Goal: Transaction & Acquisition: Purchase product/service

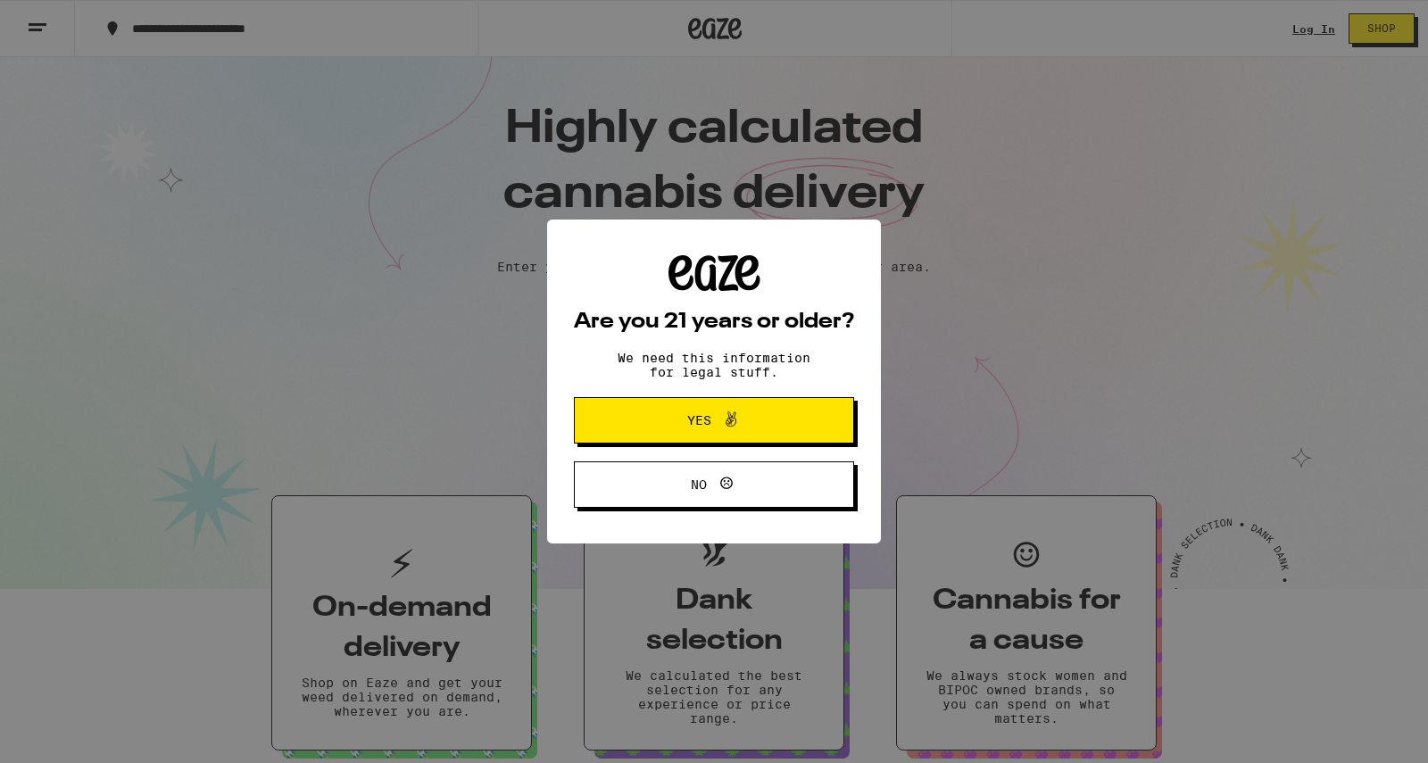
click at [1307, 28] on div "Are you 21 years or older? We need this information for legal stuff. Yes No" at bounding box center [714, 381] width 1428 height 763
click at [733, 426] on icon at bounding box center [730, 419] width 21 height 21
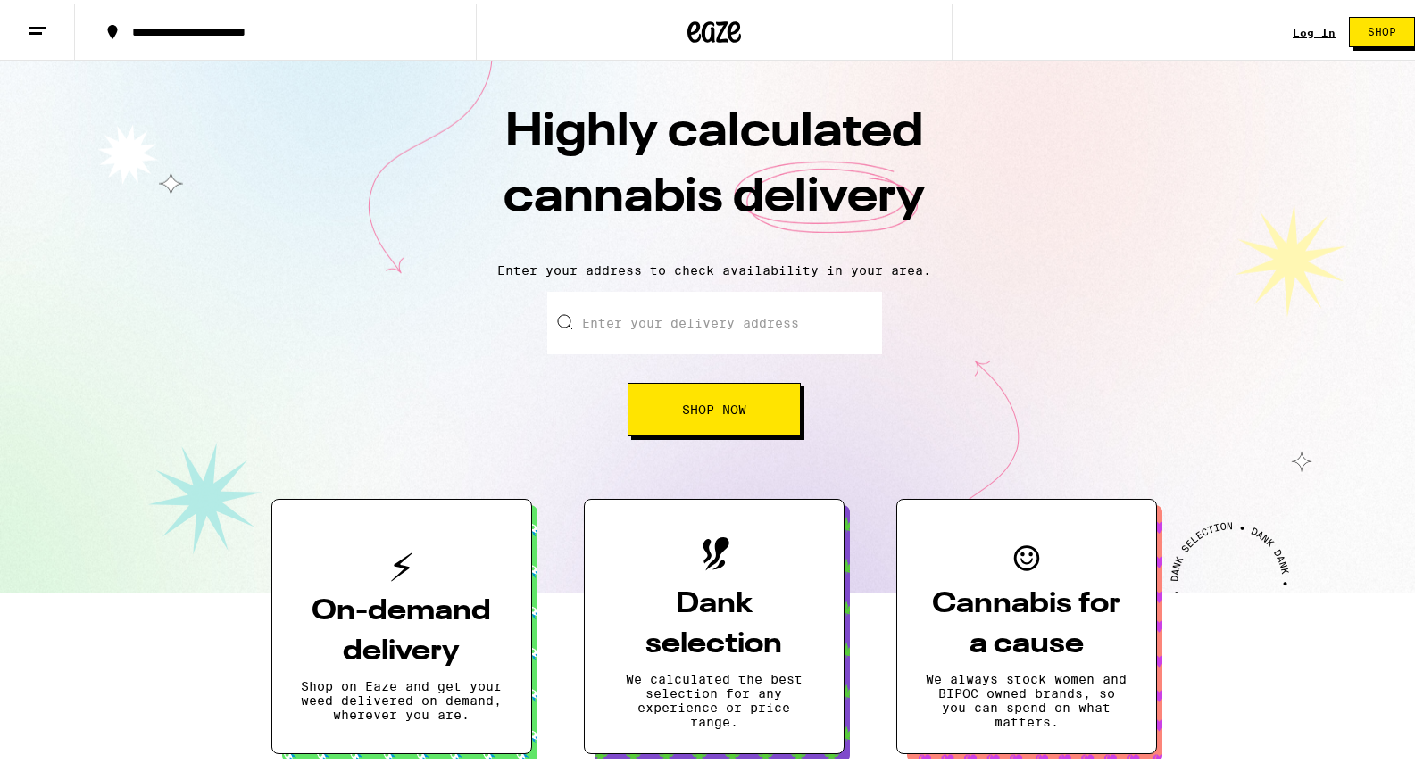
click at [1295, 32] on link "Log In" at bounding box center [1314, 29] width 43 height 12
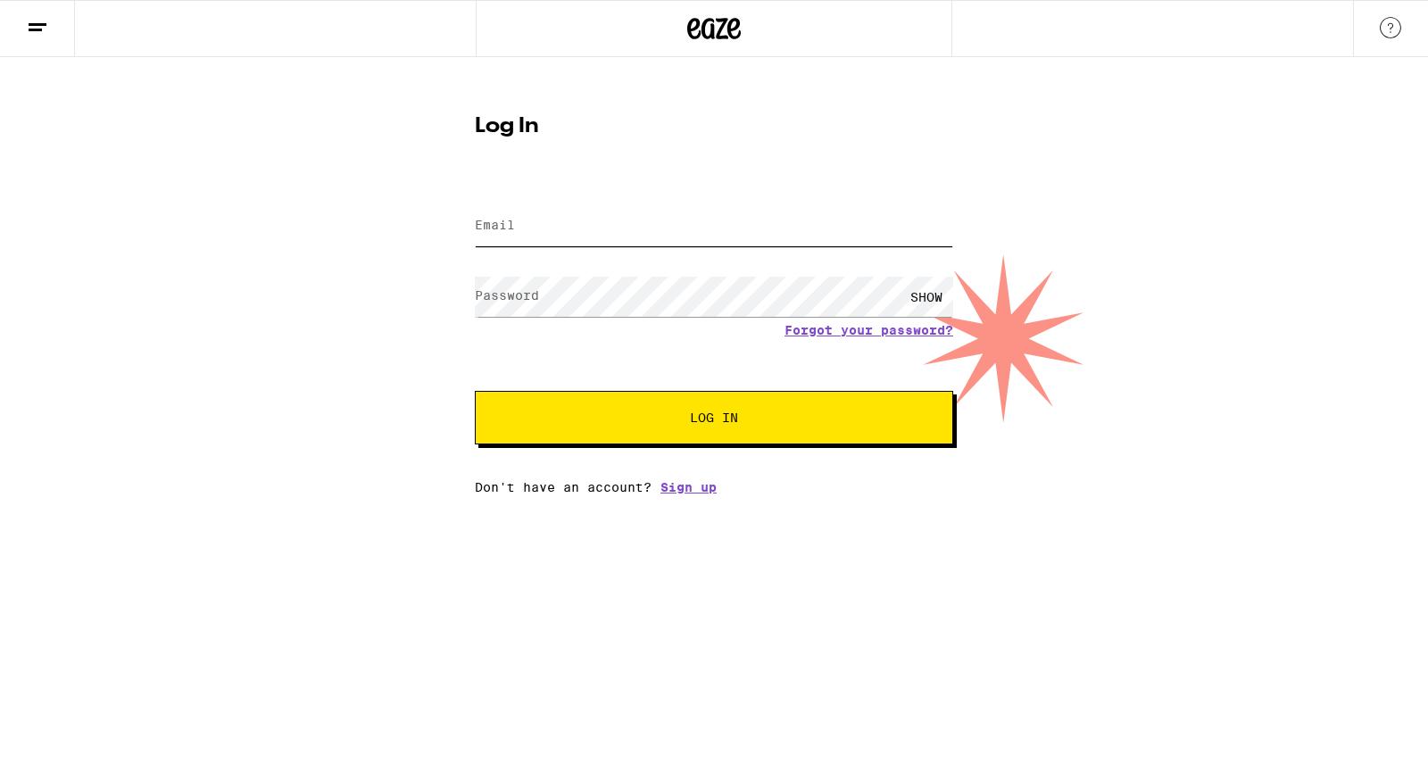
click at [581, 237] on input "Email" at bounding box center [714, 226] width 479 height 40
type input "[EMAIL_ADDRESS][DOMAIN_NAME]"
click at [706, 420] on span "Log In" at bounding box center [714, 418] width 48 height 12
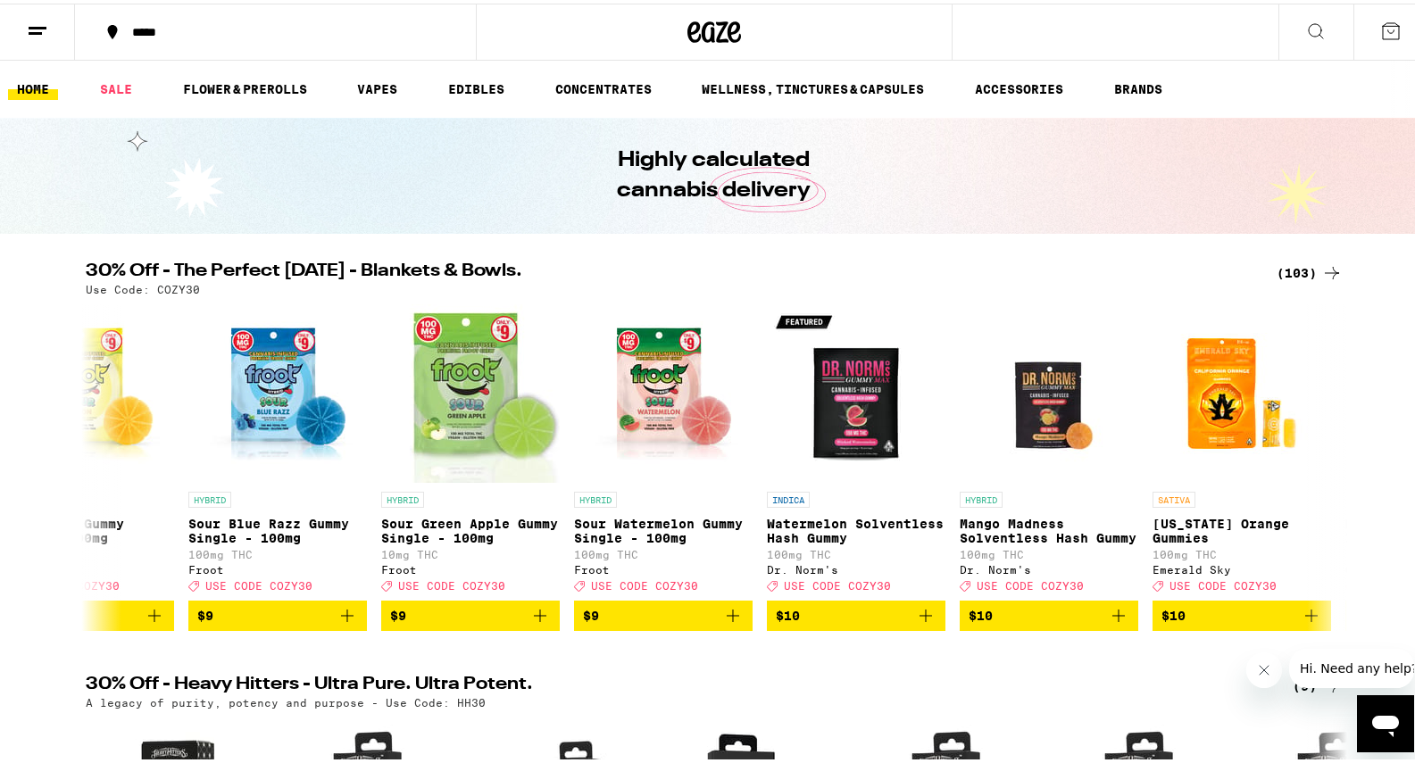
scroll to position [0, 3949]
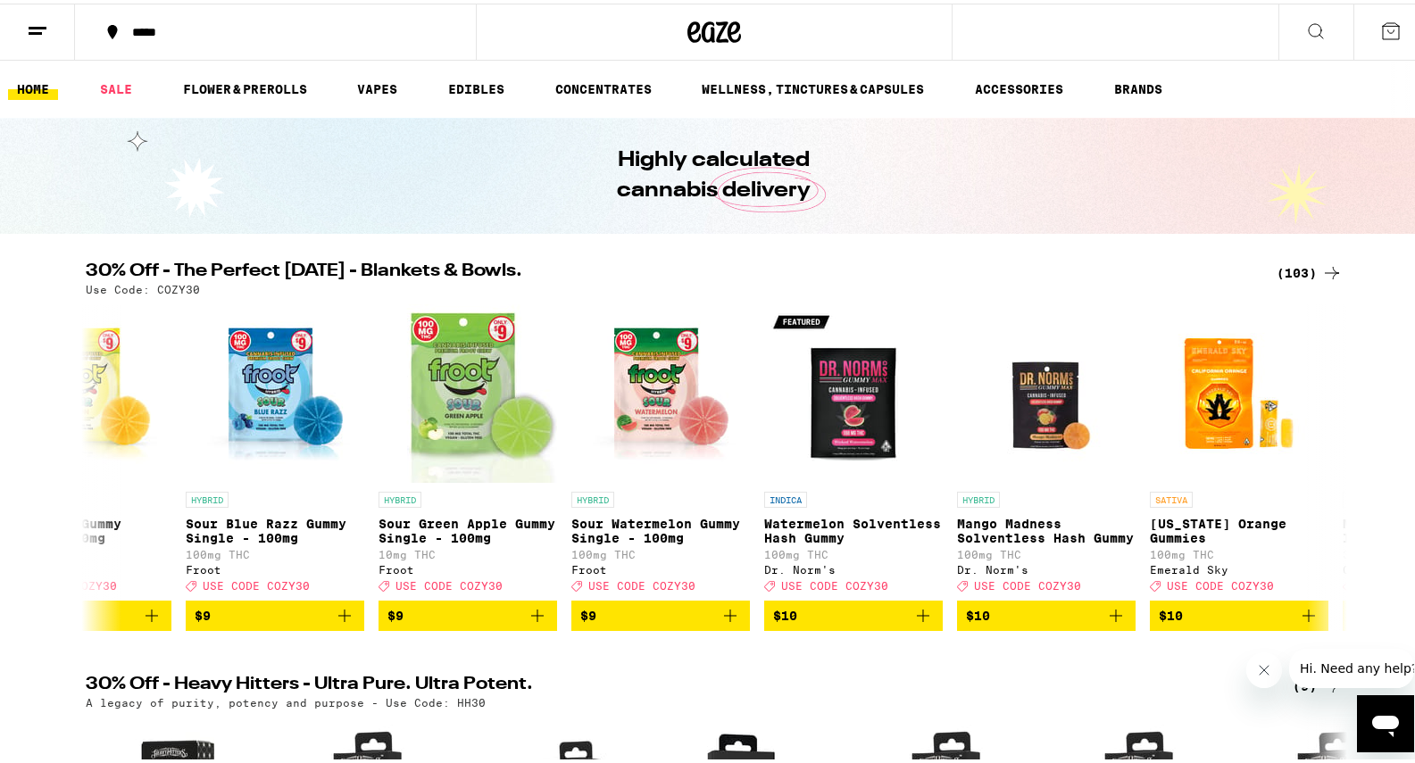
click at [1299, 269] on div "(103)" at bounding box center [1310, 269] width 66 height 21
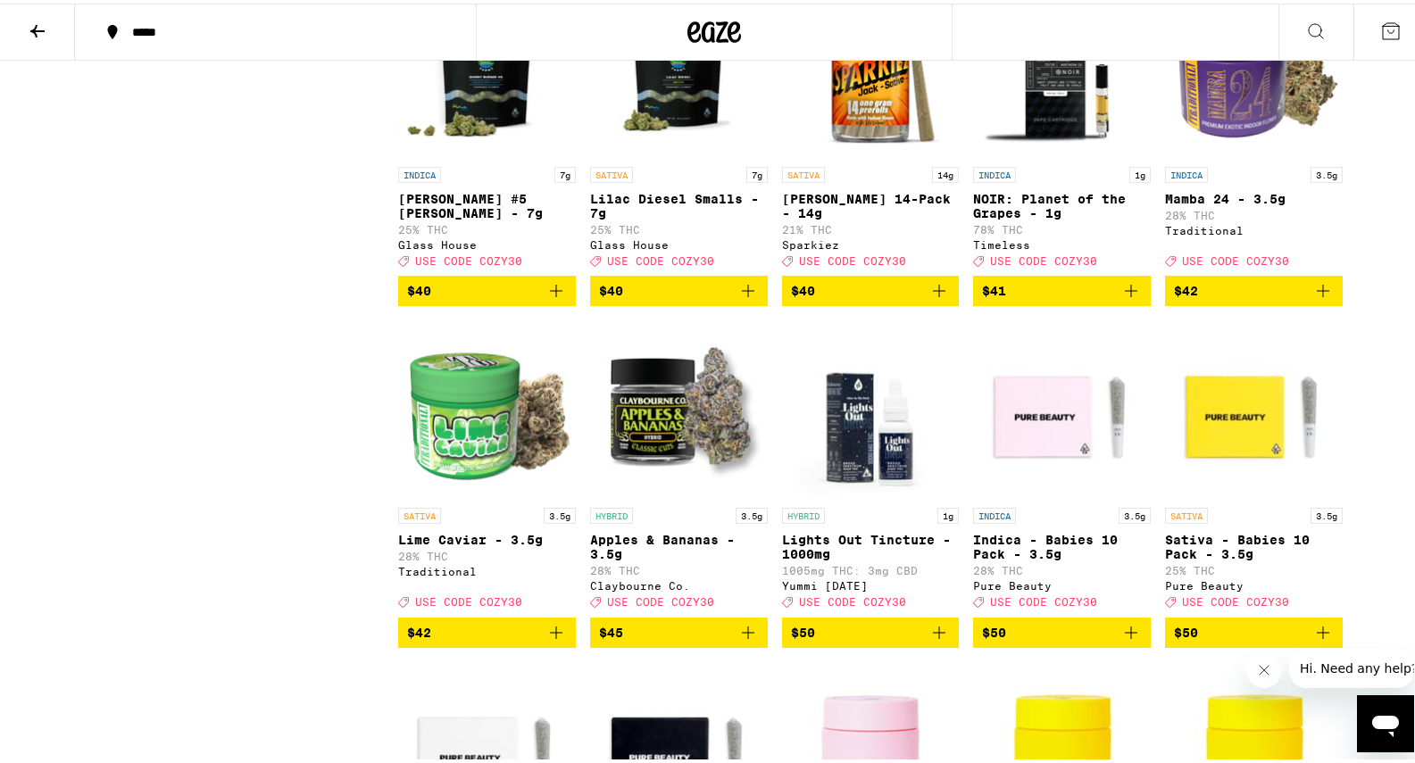
scroll to position [5233, 0]
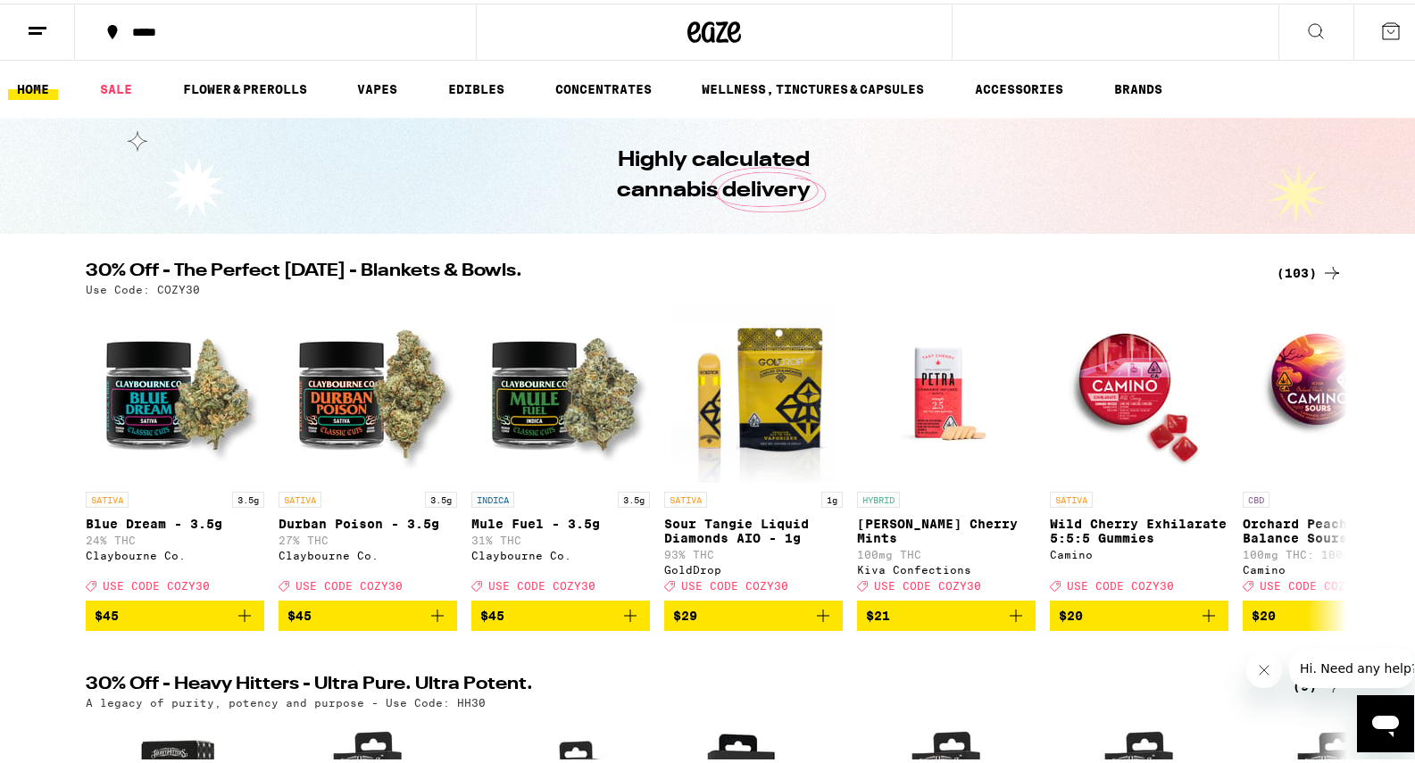
scroll to position [488, 0]
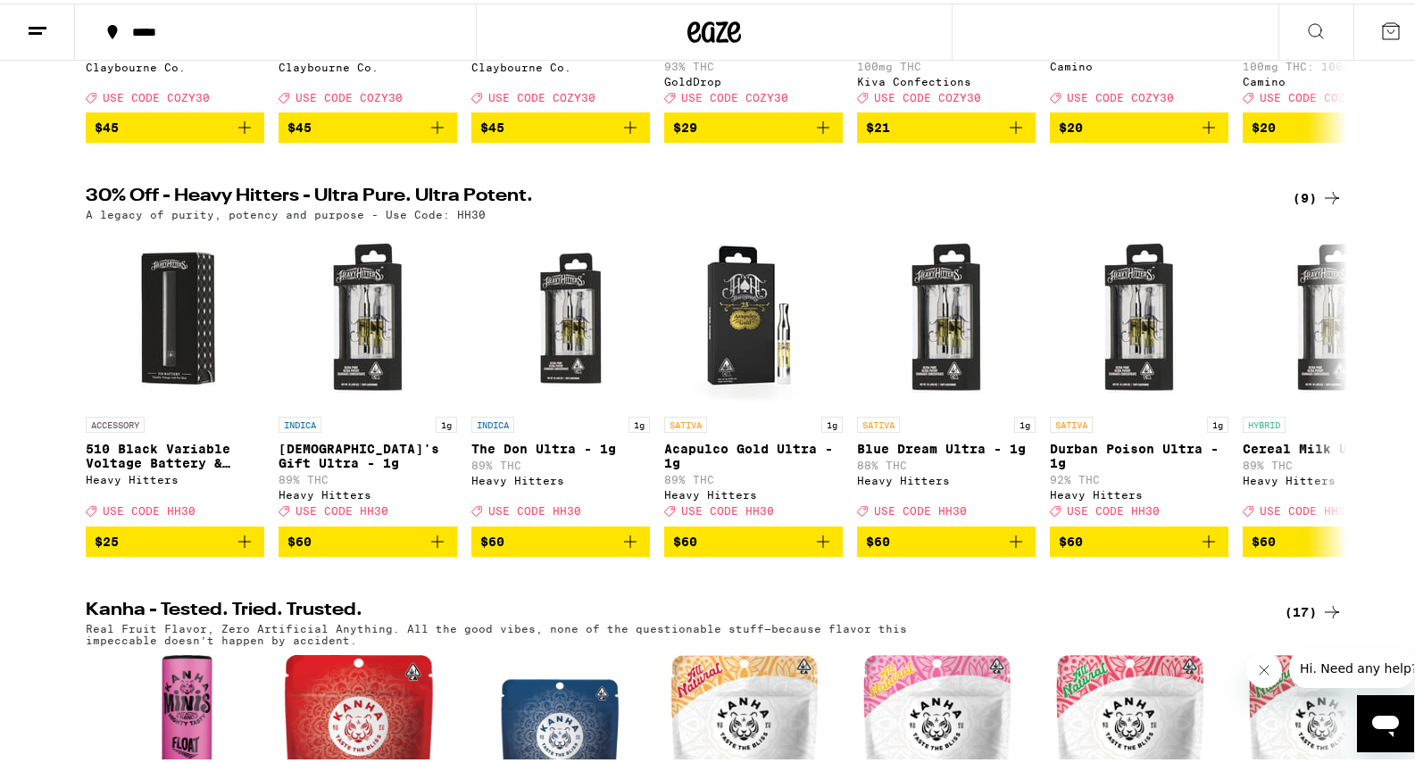
click at [1307, 205] on div "(9)" at bounding box center [1318, 194] width 50 height 21
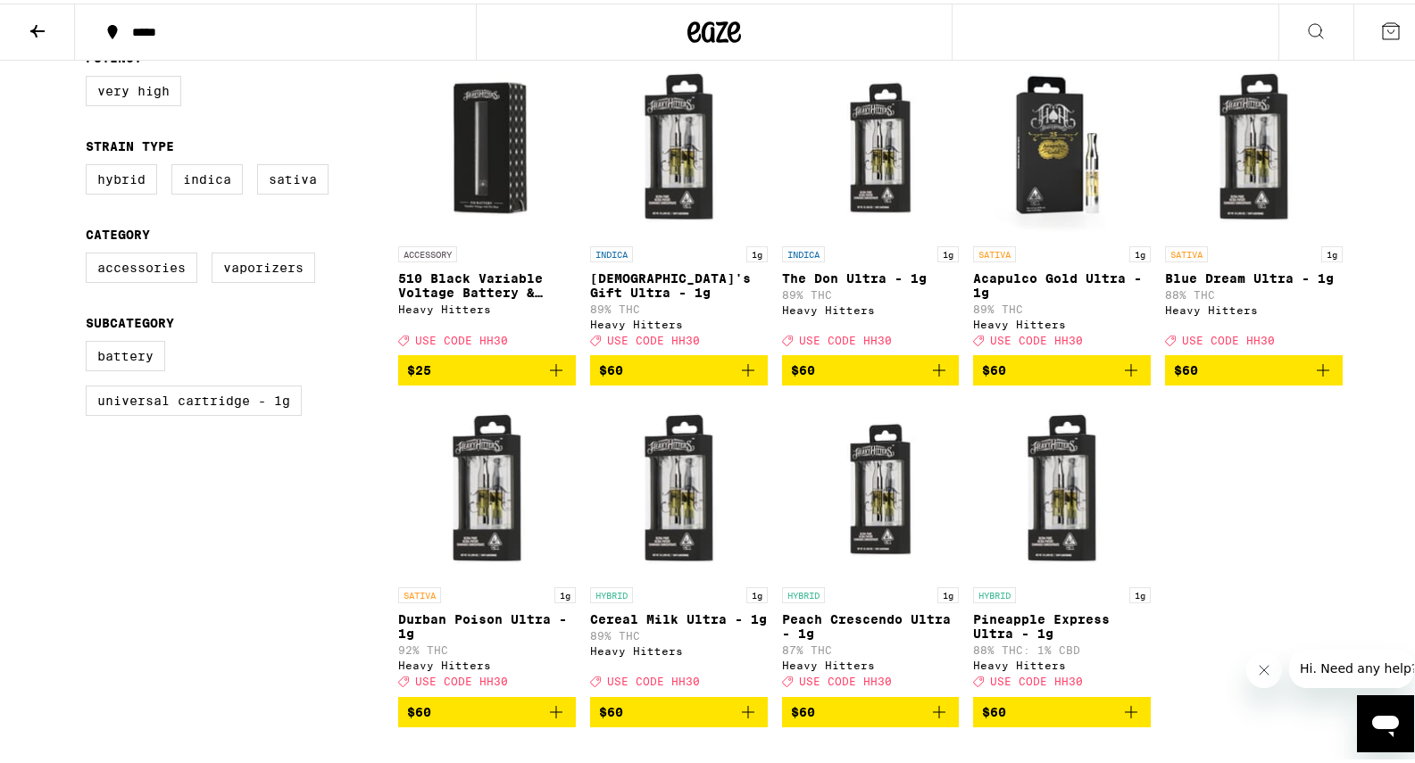
scroll to position [222, 0]
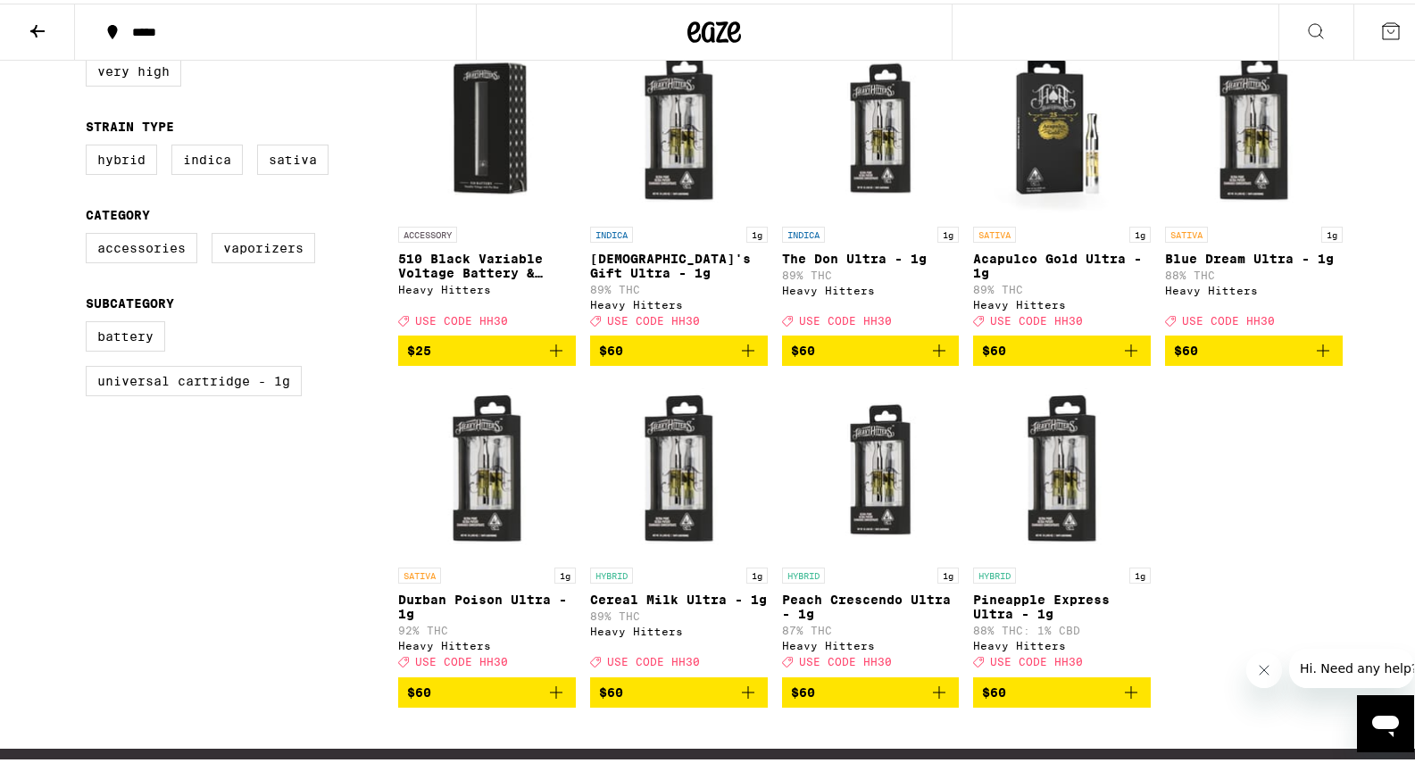
click at [1321, 358] on icon "Add to bag" at bounding box center [1322, 347] width 21 height 21
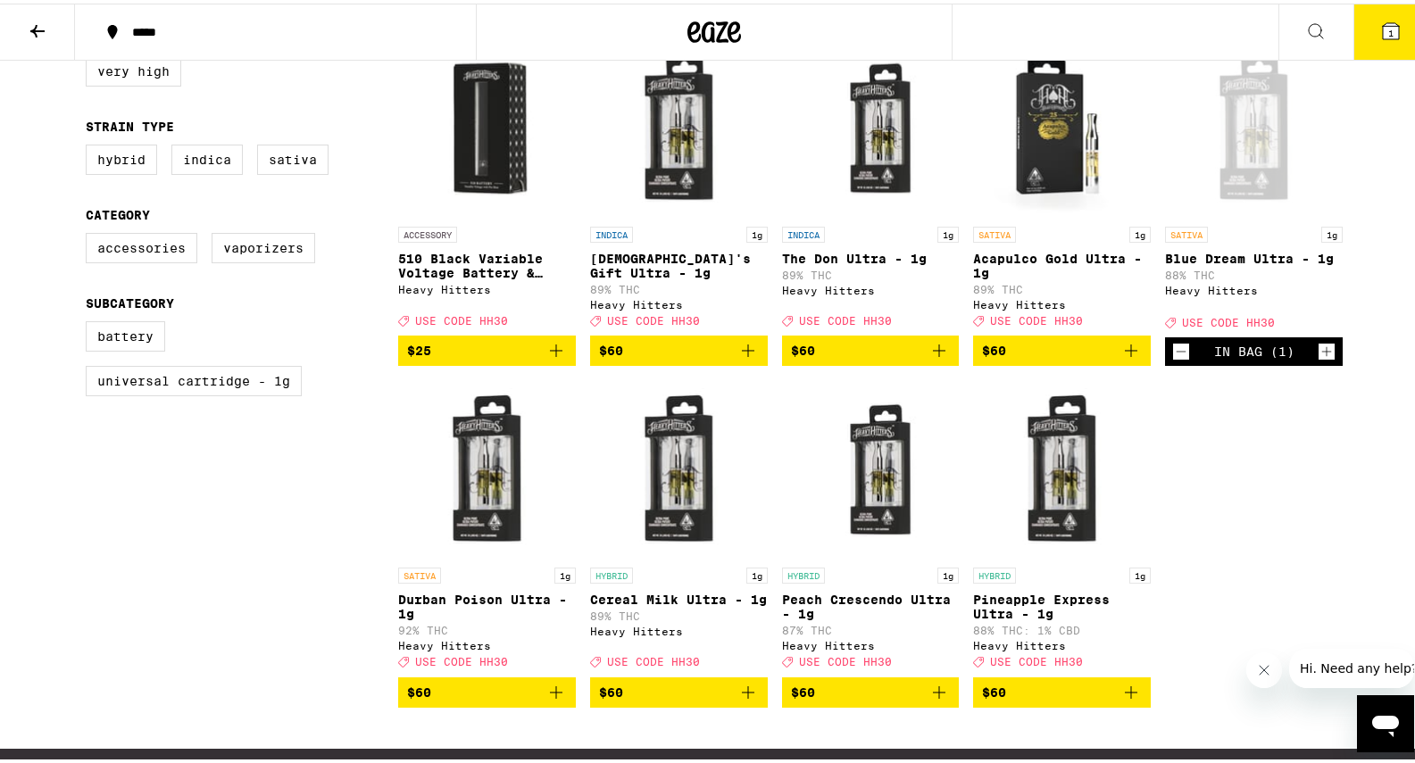
scroll to position [0, 0]
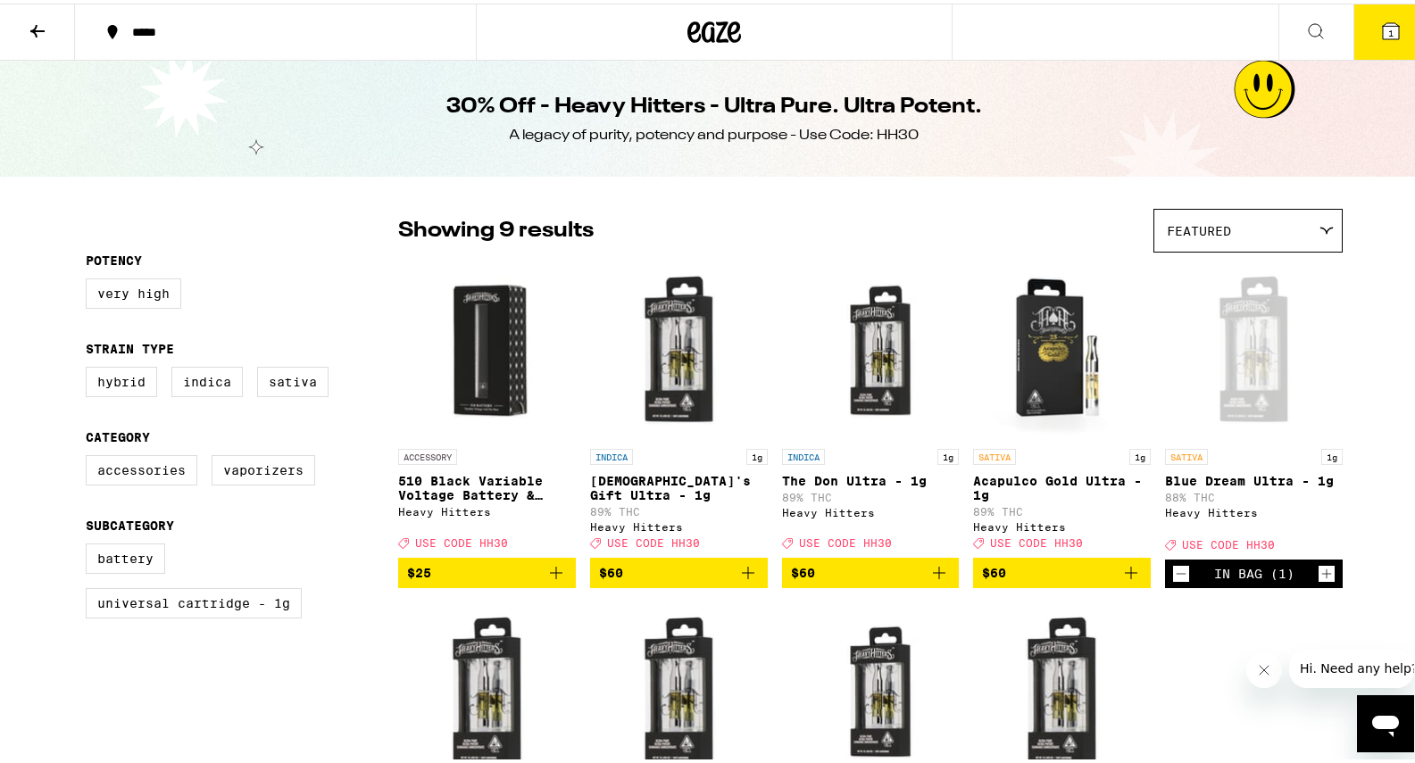
click at [36, 21] on icon at bounding box center [37, 27] width 14 height 12
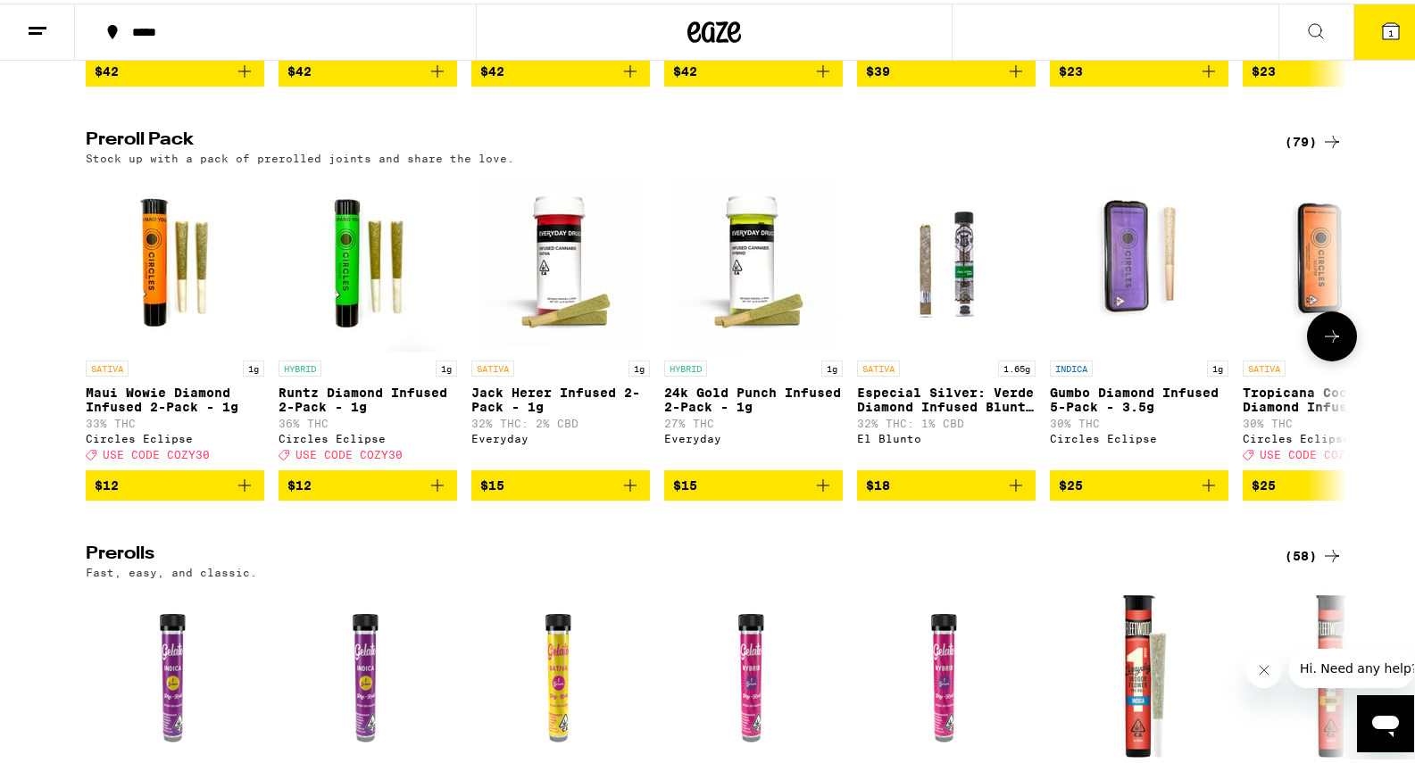
scroll to position [4764, 0]
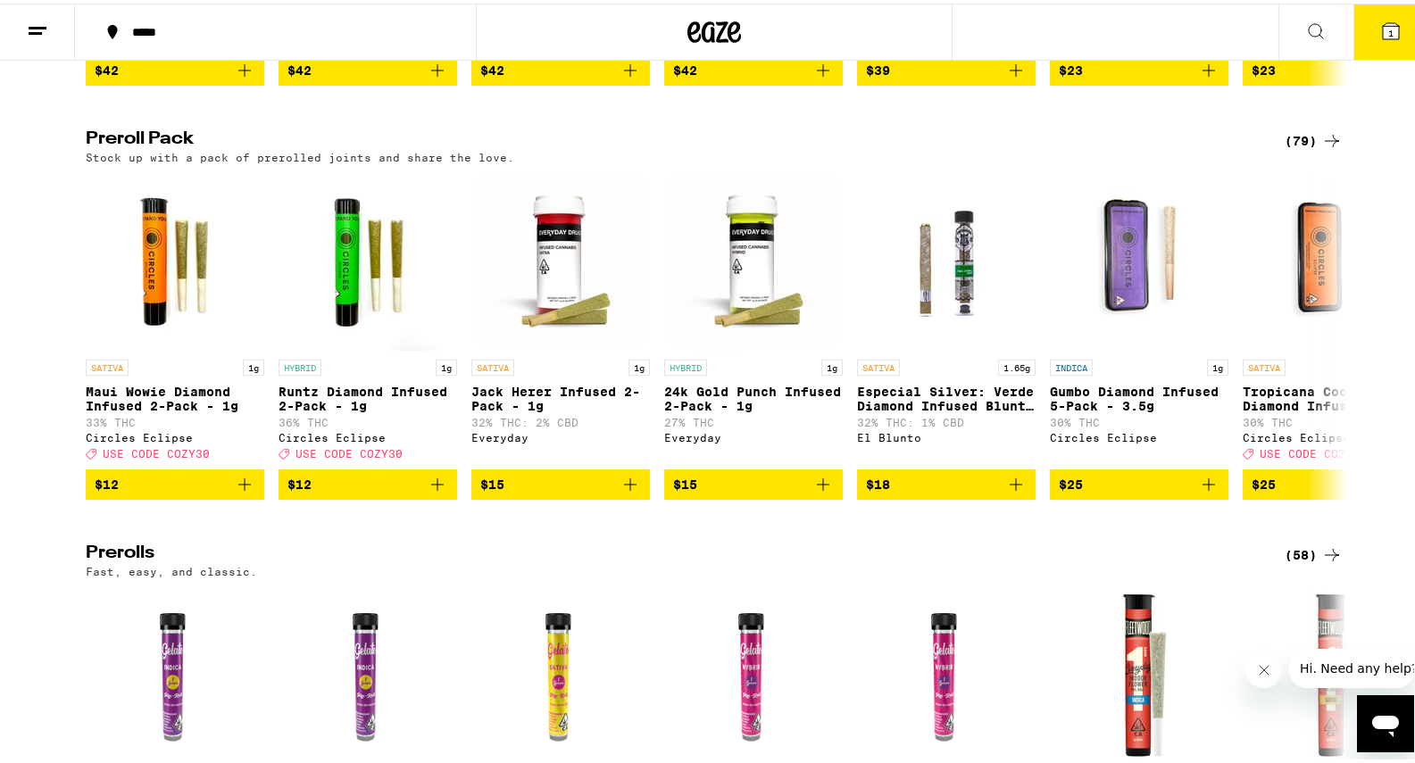
click at [1309, 148] on div "(79)" at bounding box center [1314, 137] width 58 height 21
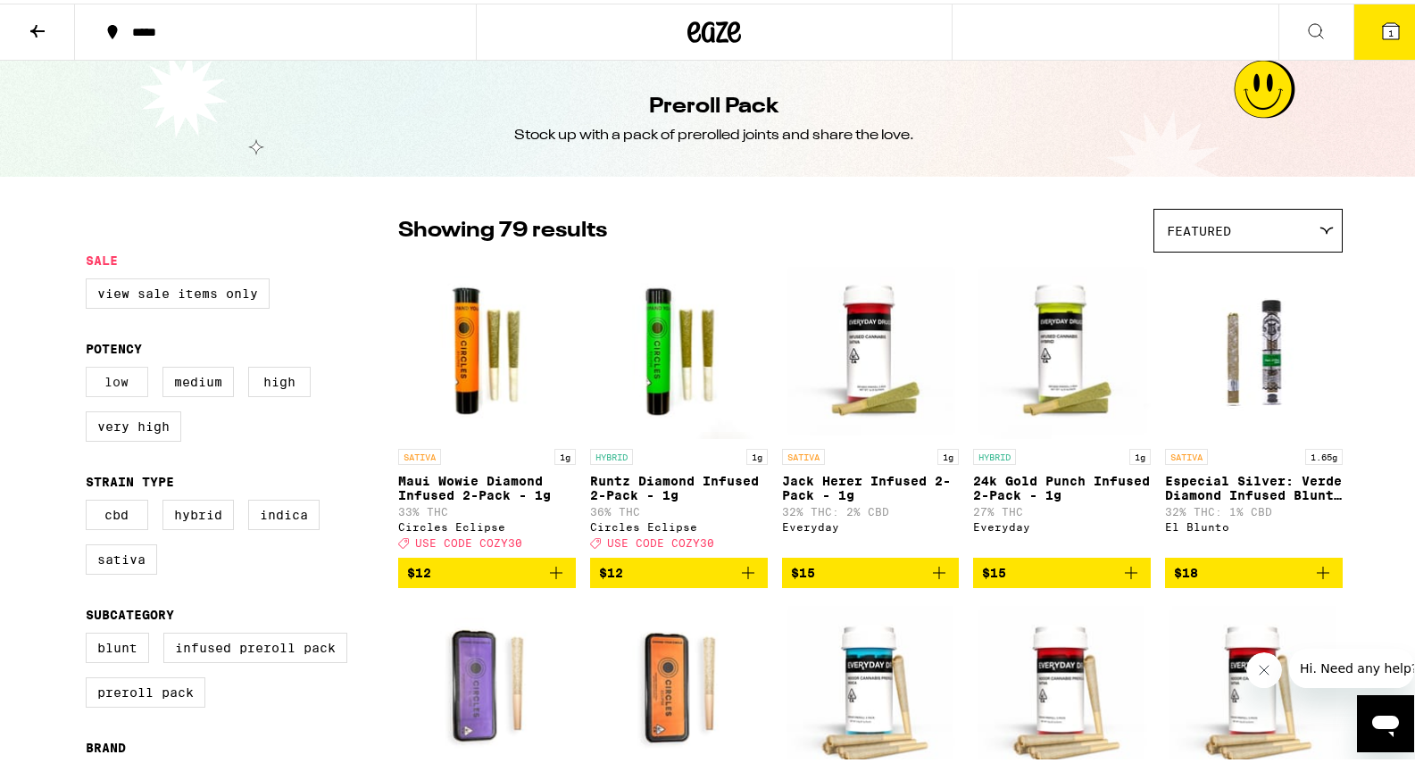
click at [97, 380] on label "Low" at bounding box center [117, 378] width 62 height 30
click at [90, 367] on input "Low" at bounding box center [89, 366] width 1 height 1
checkbox input "true"
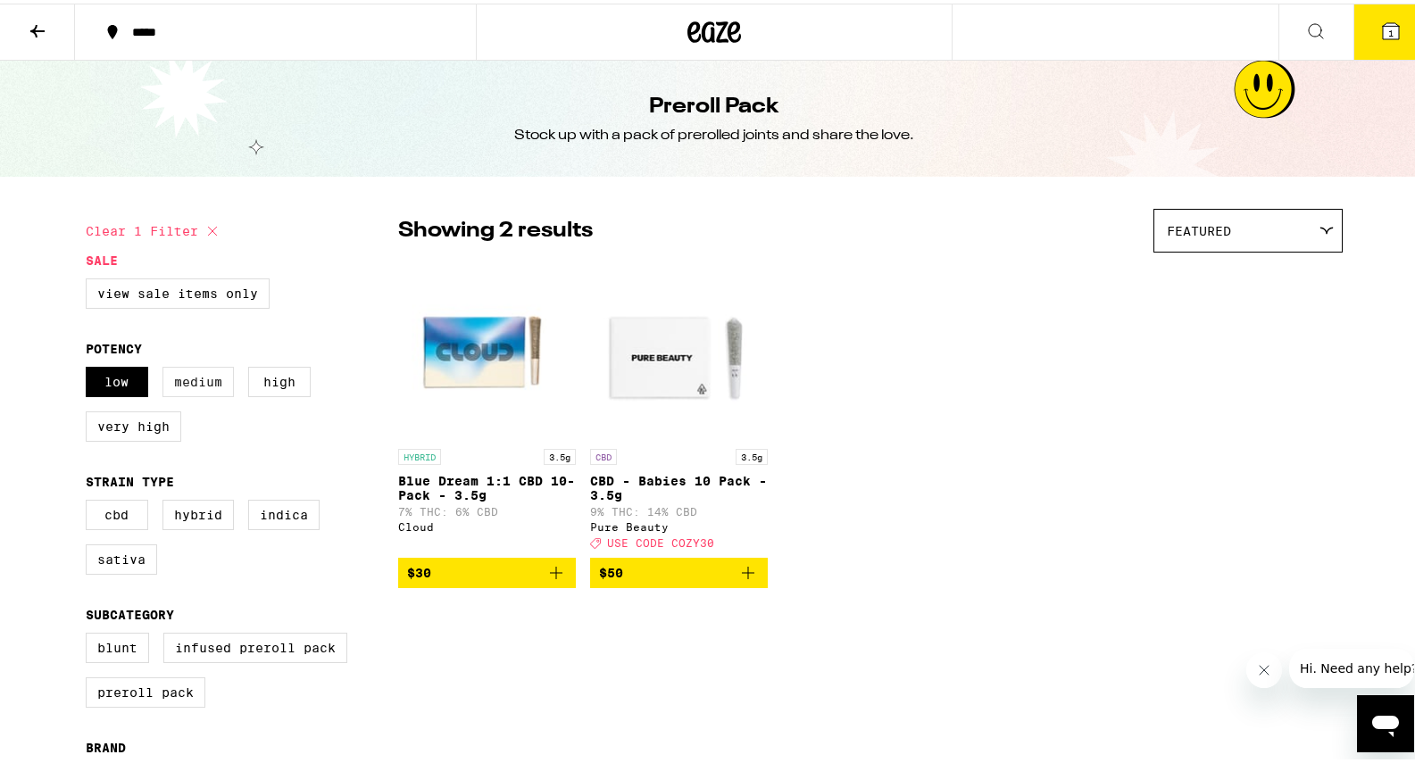
click at [198, 394] on label "Medium" at bounding box center [197, 378] width 71 height 30
click at [90, 367] on input "Medium" at bounding box center [89, 366] width 1 height 1
checkbox input "true"
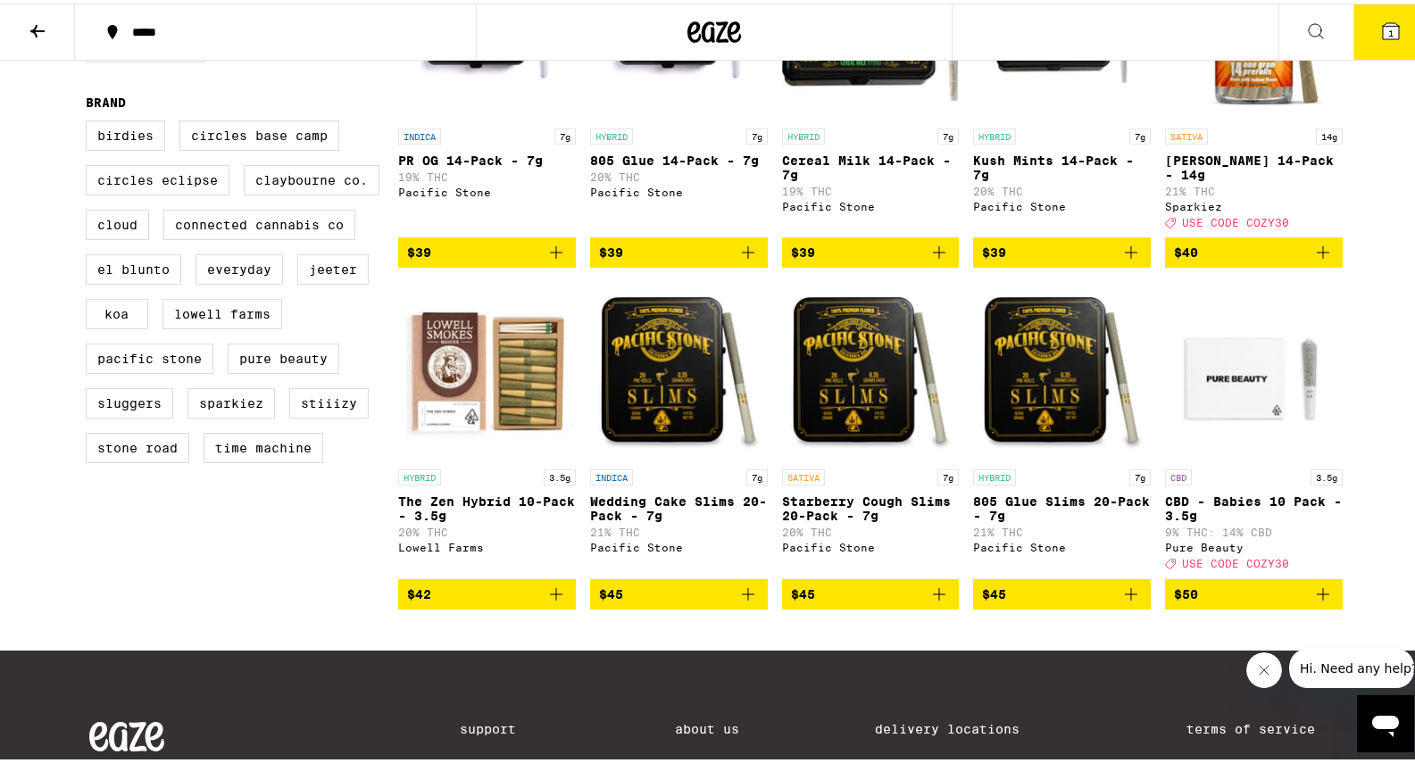
scroll to position [646, 0]
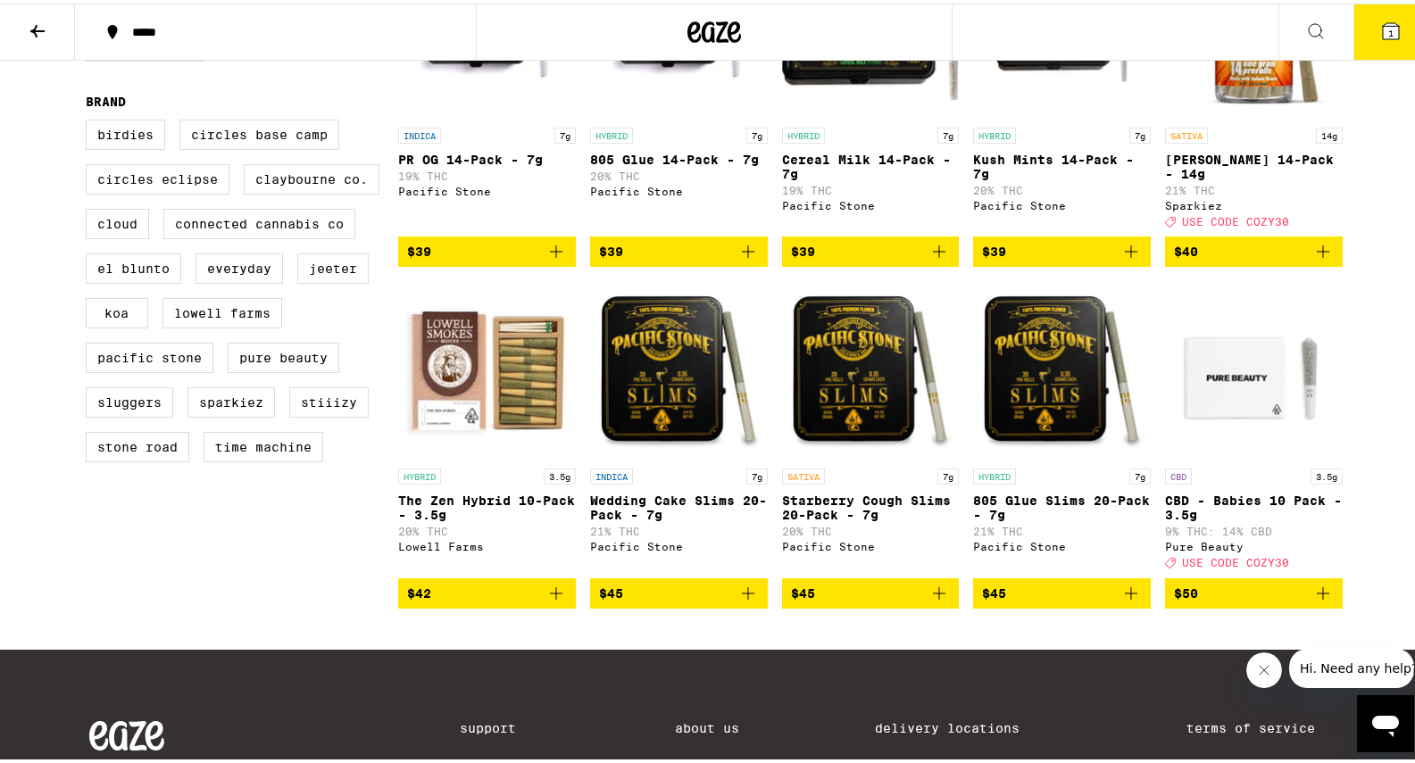
click at [933, 596] on icon "Add to bag" at bounding box center [939, 590] width 12 height 12
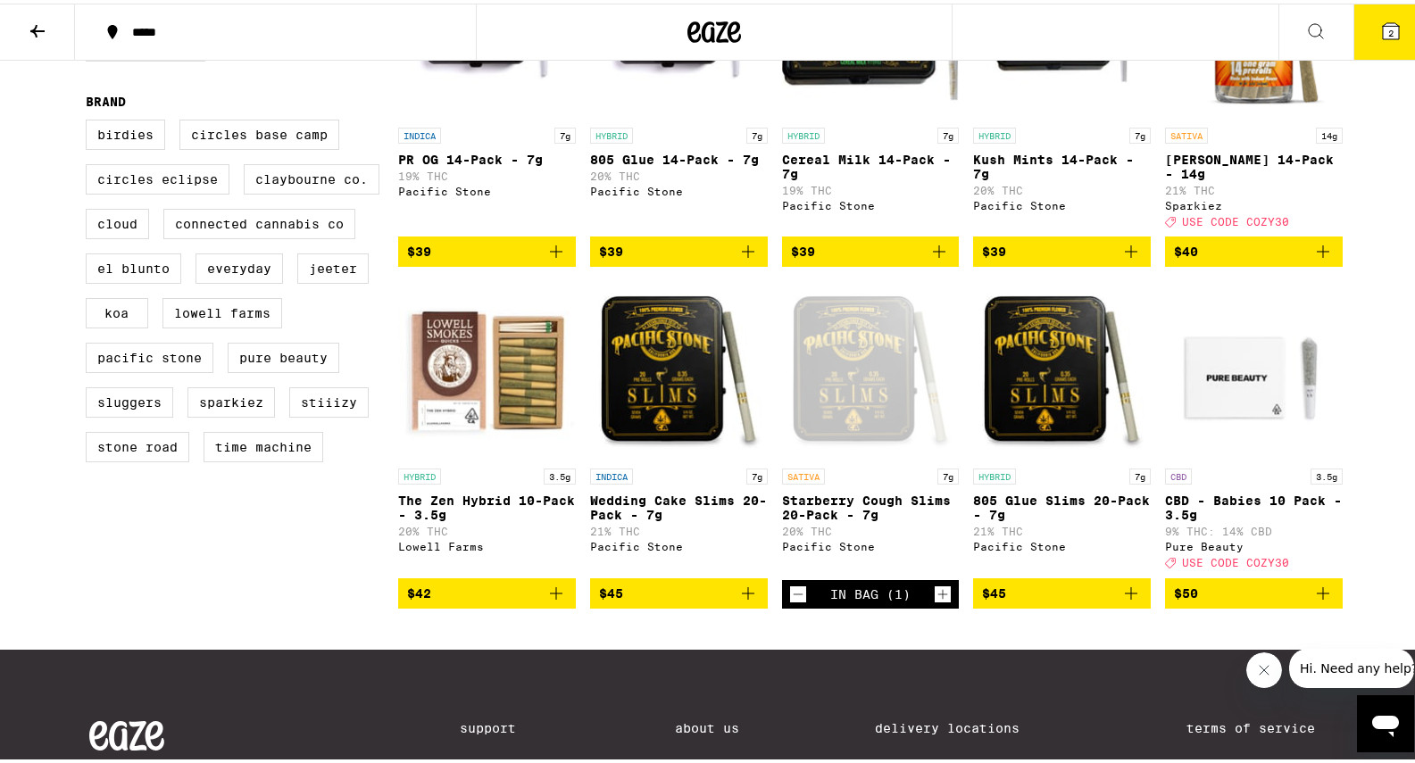
click at [35, 21] on icon at bounding box center [37, 27] width 21 height 21
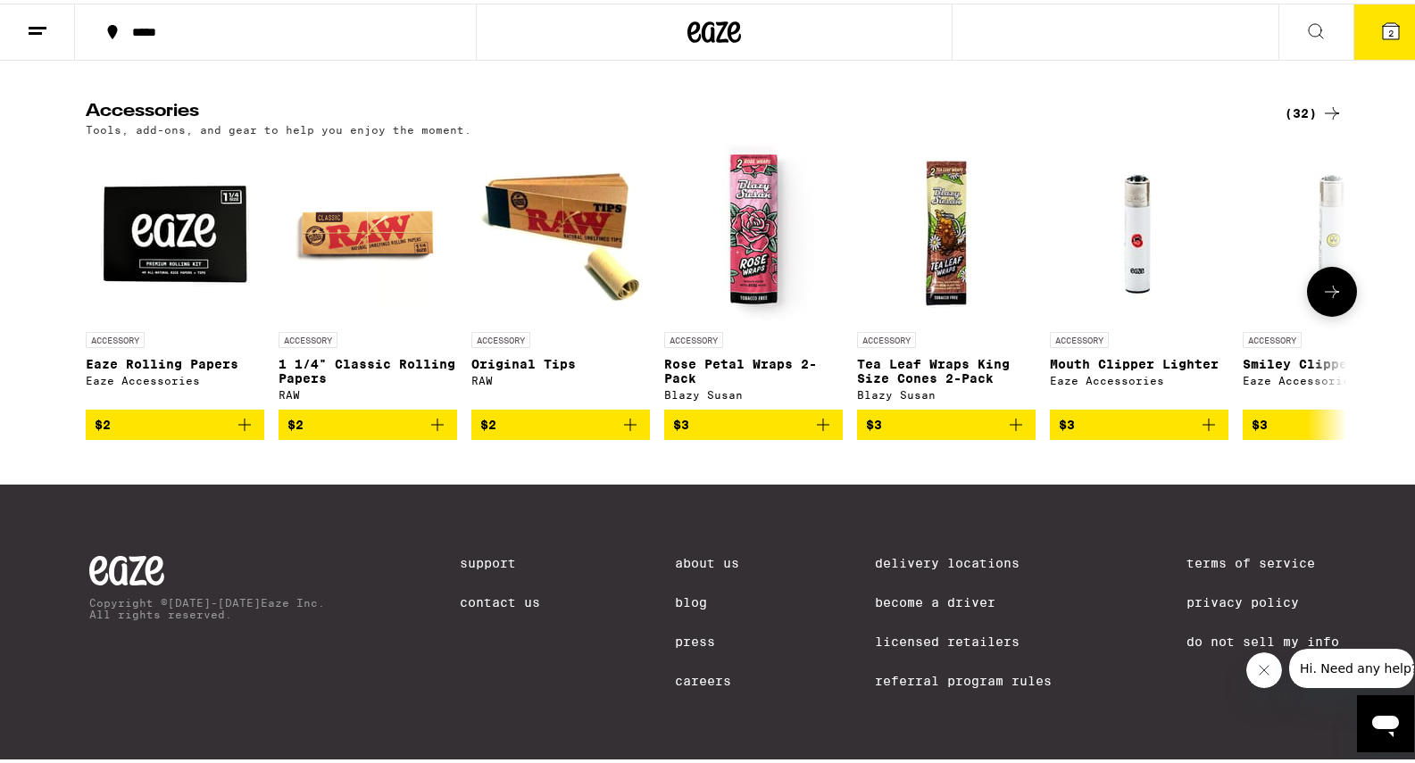
scroll to position [8177, 0]
click at [1294, 121] on div "(32)" at bounding box center [1314, 109] width 58 height 21
